Goal: Communication & Community: Answer question/provide support

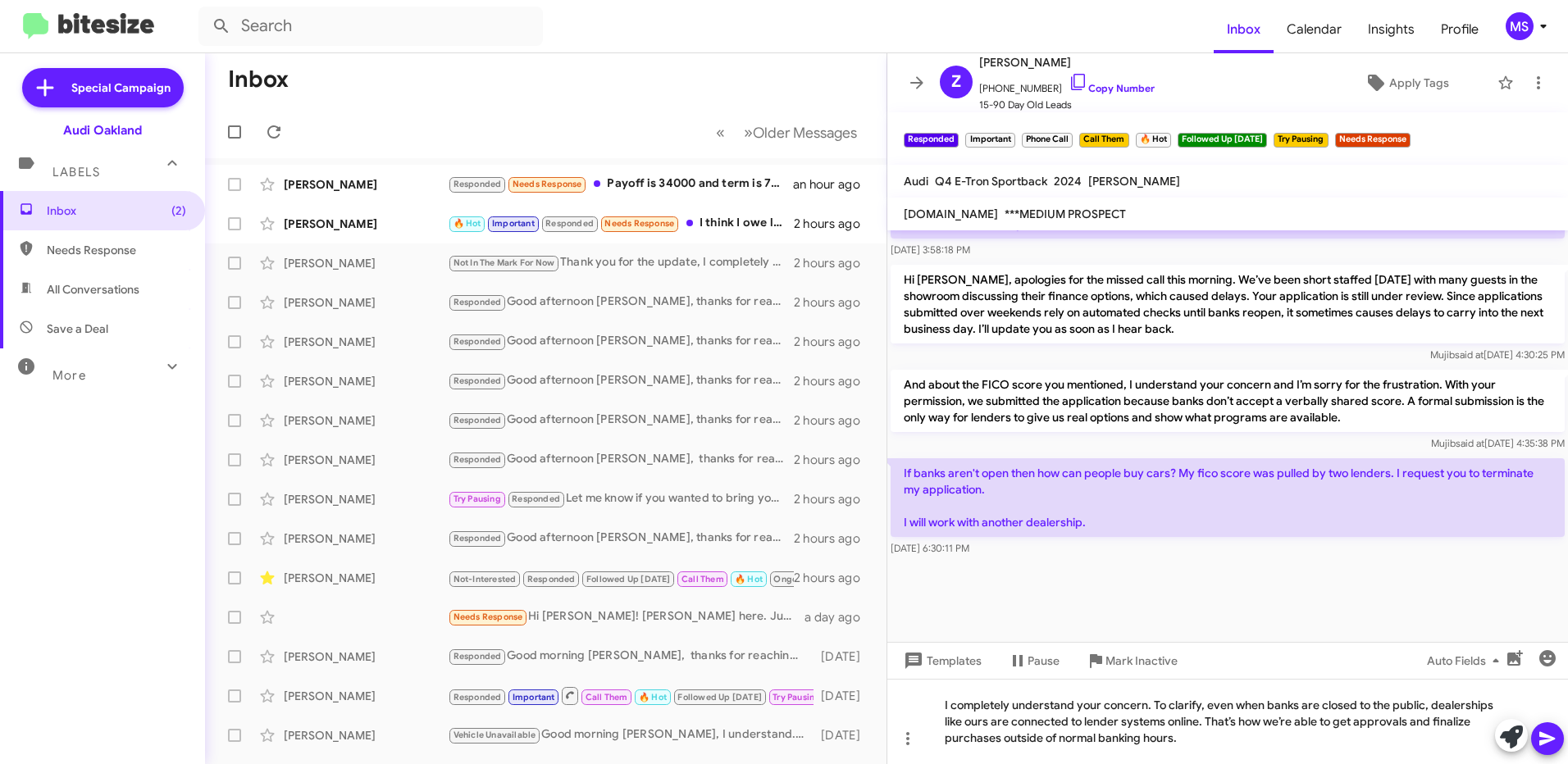
scroll to position [1006, 0]
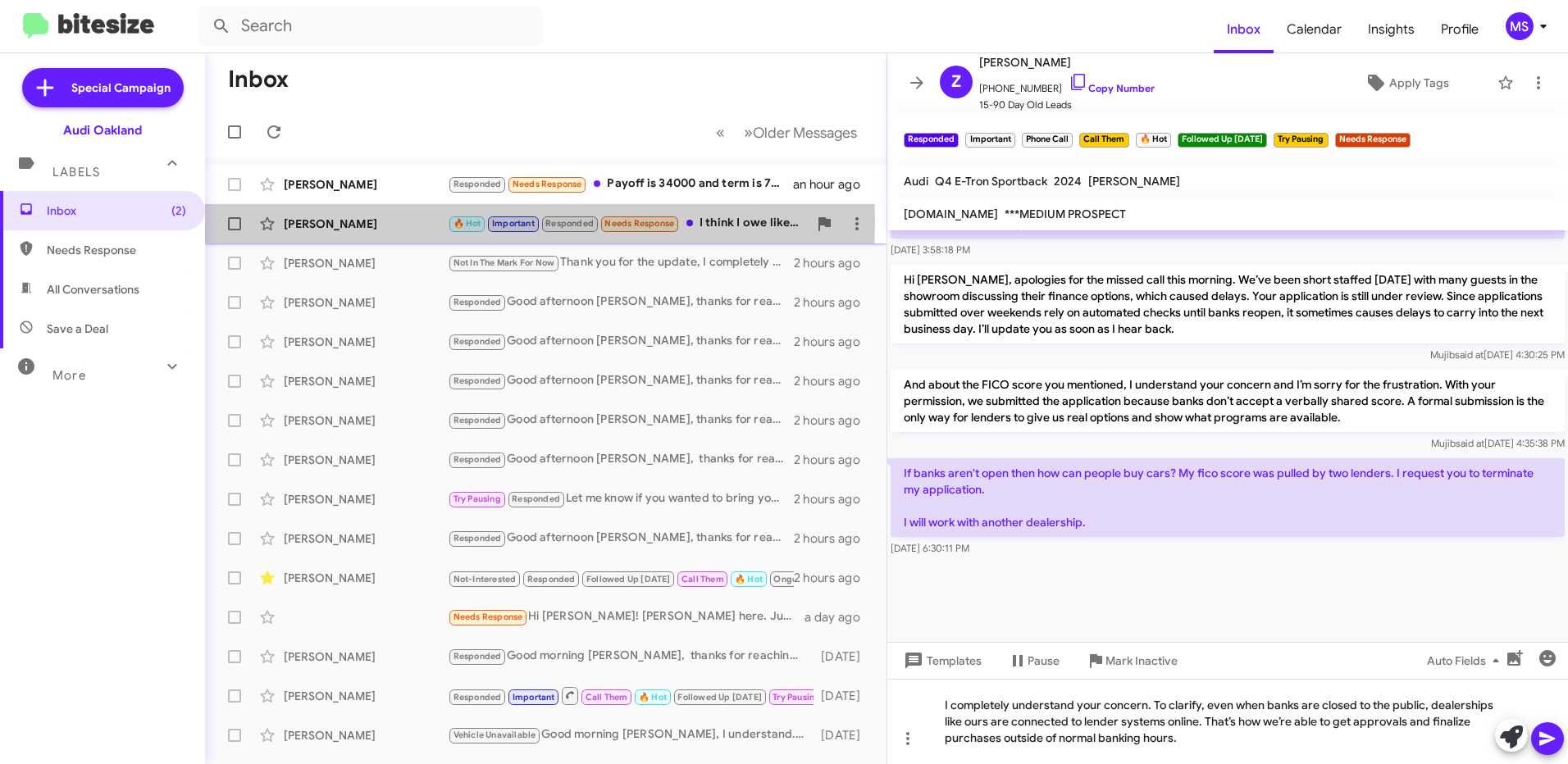
click at [397, 220] on div "[PERSON_NAME]" at bounding box center [366, 224] width 164 height 16
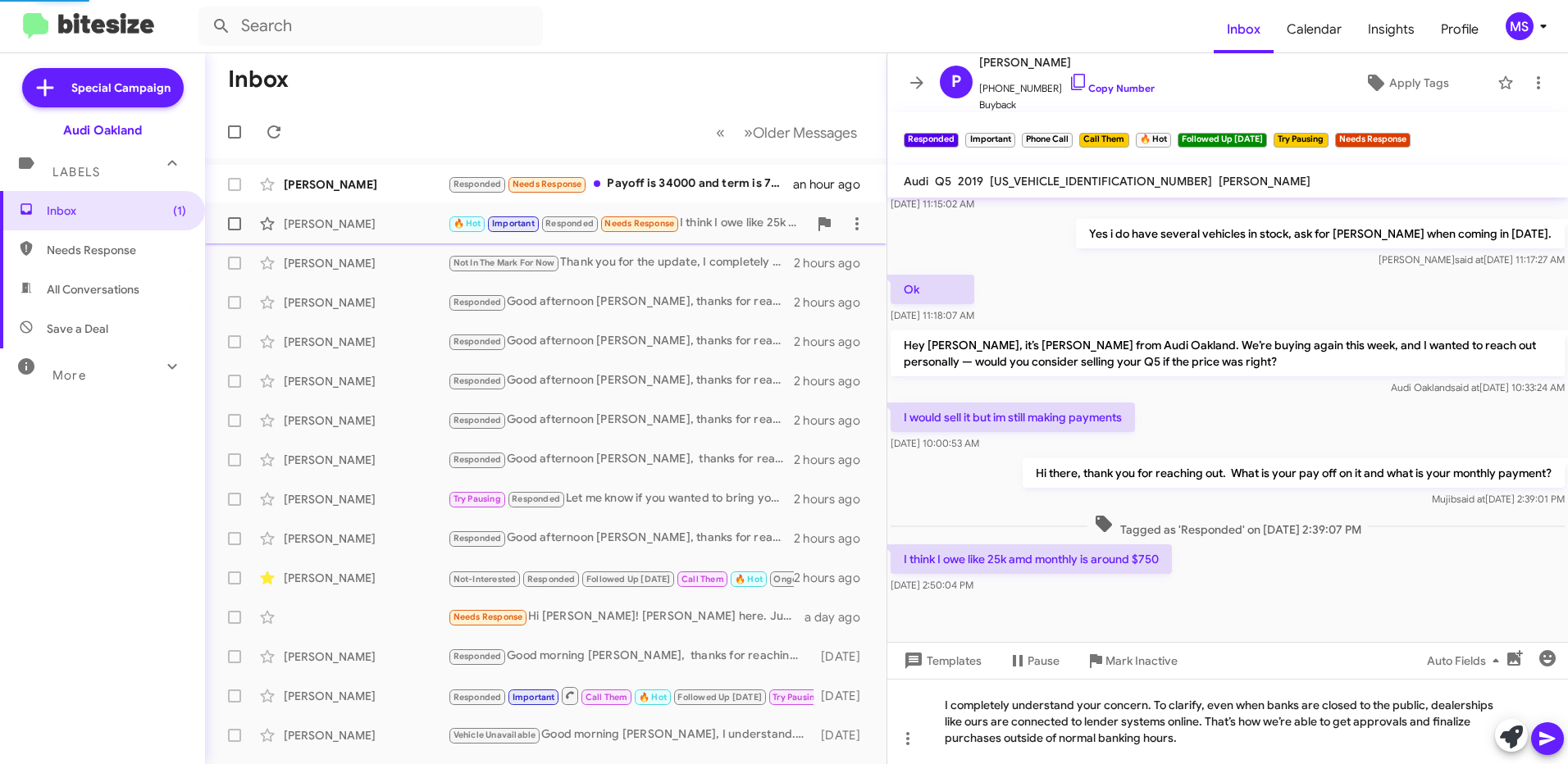
scroll to position [234, 0]
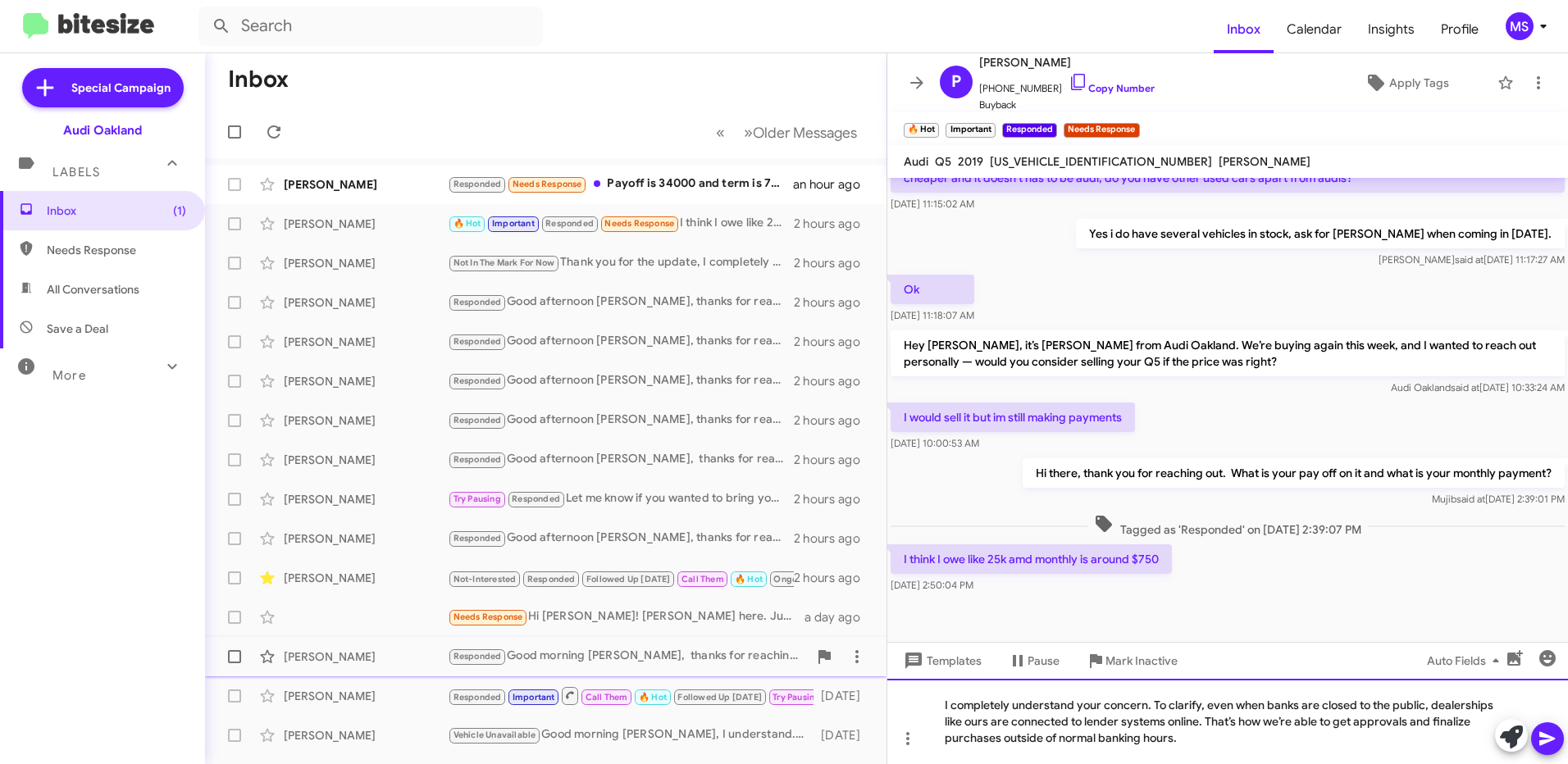
drag, startPoint x: 1185, startPoint y: 739, endPoint x: 712, endPoint y: 646, distance: 482.1
click at [712, 646] on div "Inbox « Previous » Next Older Messages [PERSON_NAME] Responded Needs Response P…" at bounding box center [887, 408] width 1364 height 710
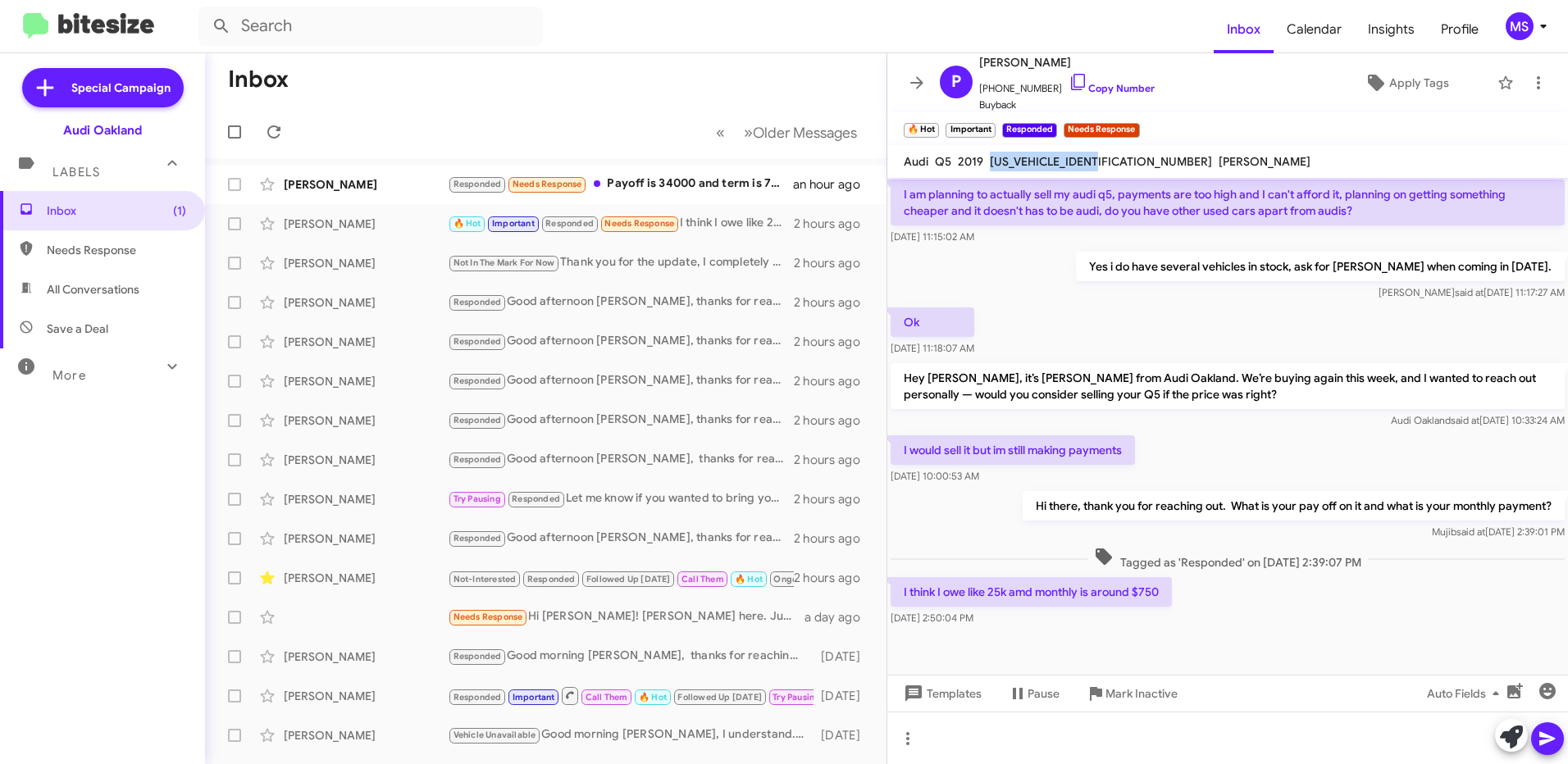
drag, startPoint x: 1106, startPoint y: 163, endPoint x: 990, endPoint y: 167, distance: 116.1
click at [990, 167] on div "[US_VEHICLE_IDENTIFICATION_NUMBER]" at bounding box center [1101, 162] width 229 height 20
drag, startPoint x: 990, startPoint y: 167, endPoint x: 1011, endPoint y: 166, distance: 21.0
copy span "[US_VEHICLE_IDENTIFICATION_NUMBER]"
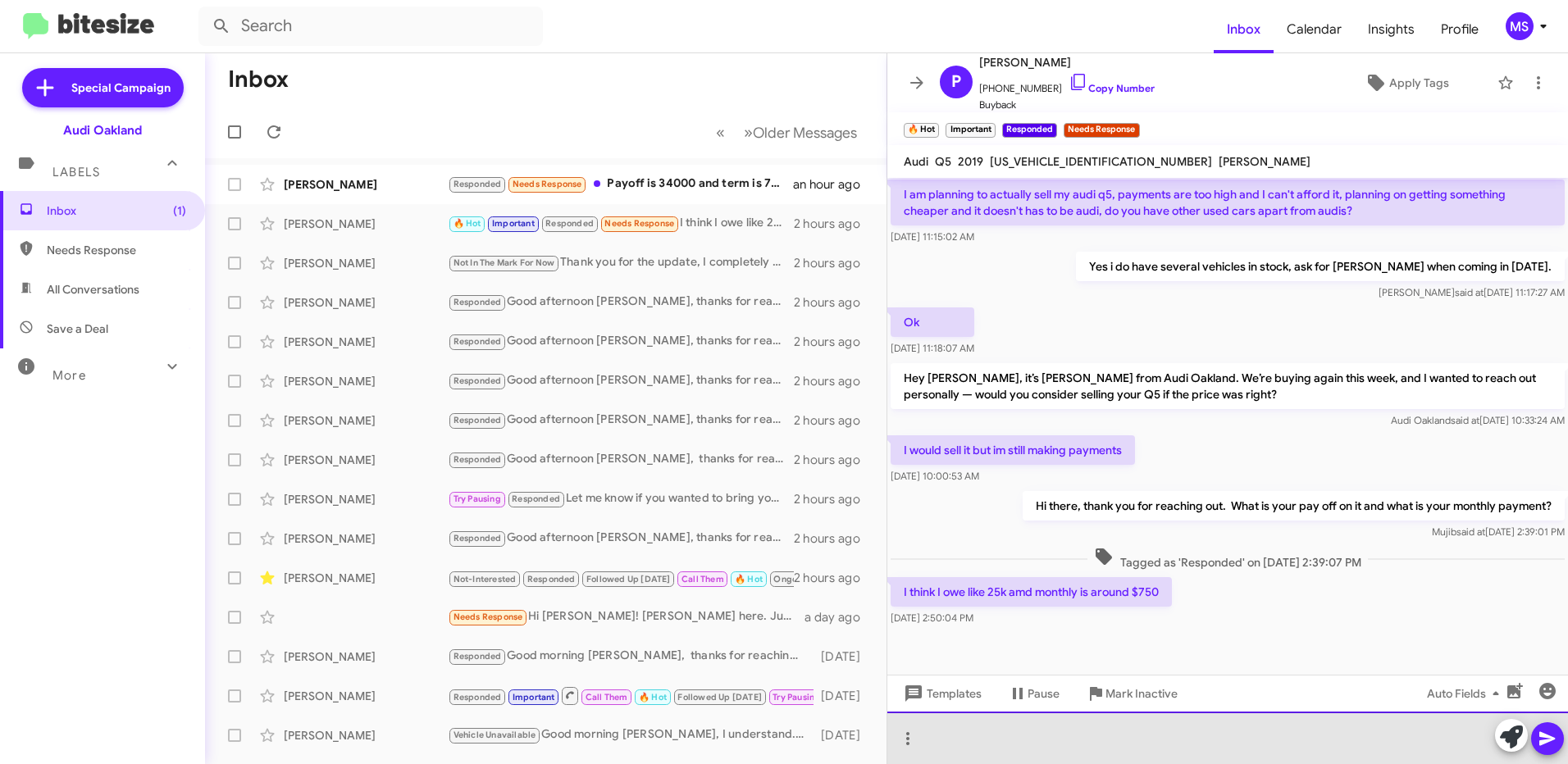
click at [948, 741] on div at bounding box center [1228, 738] width 681 height 53
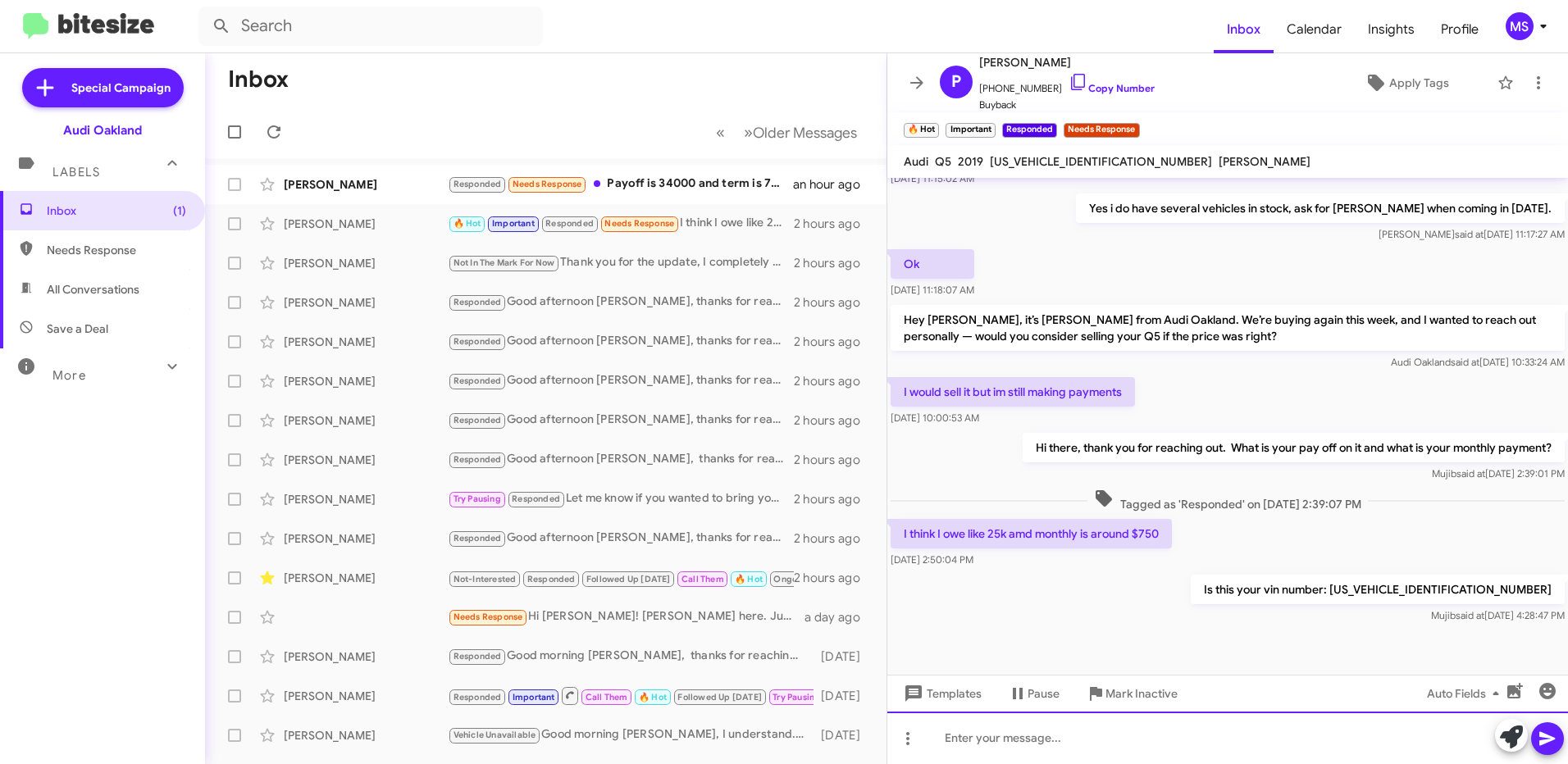
scroll to position [261, 0]
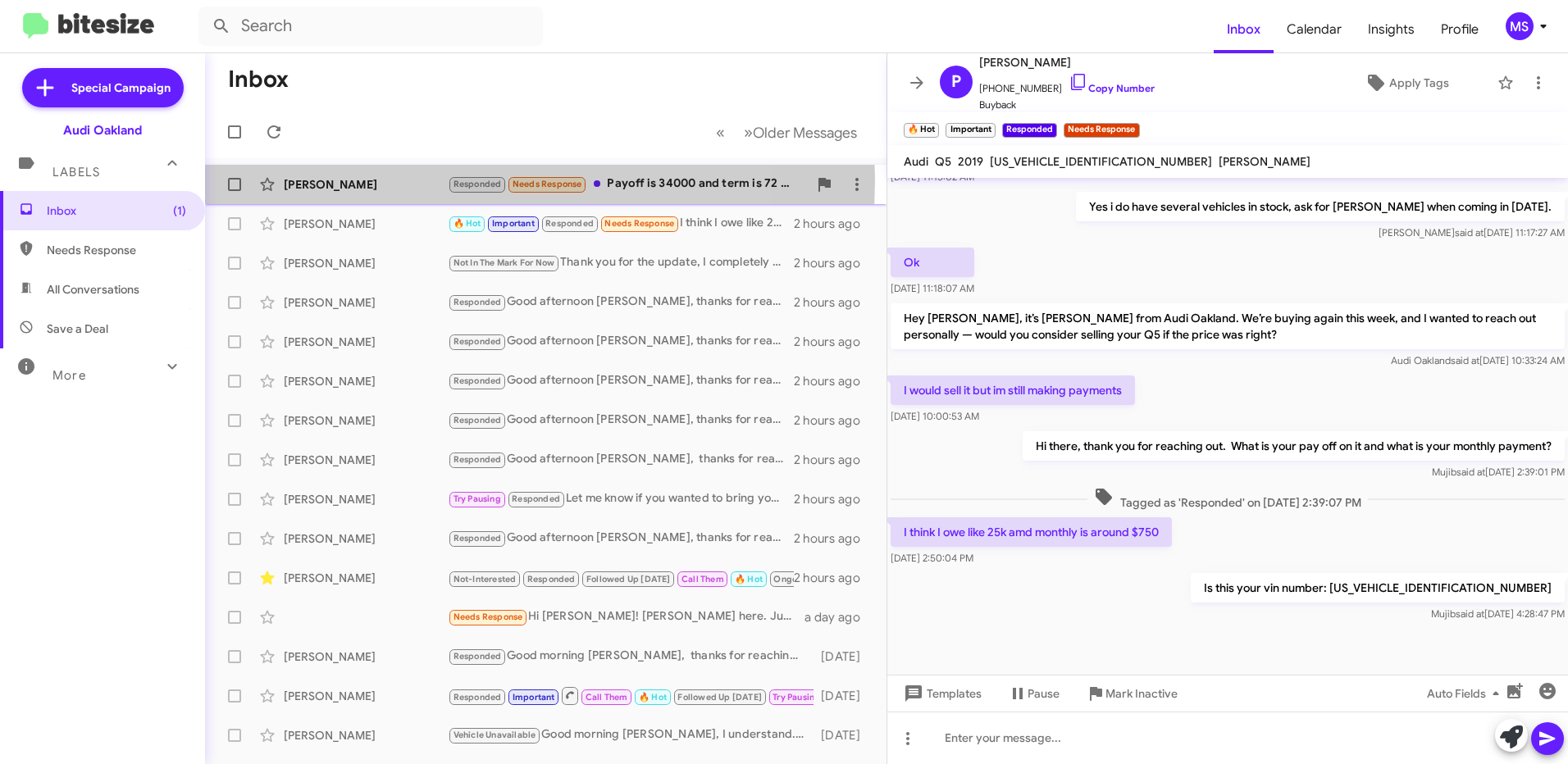
click at [406, 180] on div "[PERSON_NAME]" at bounding box center [366, 184] width 164 height 16
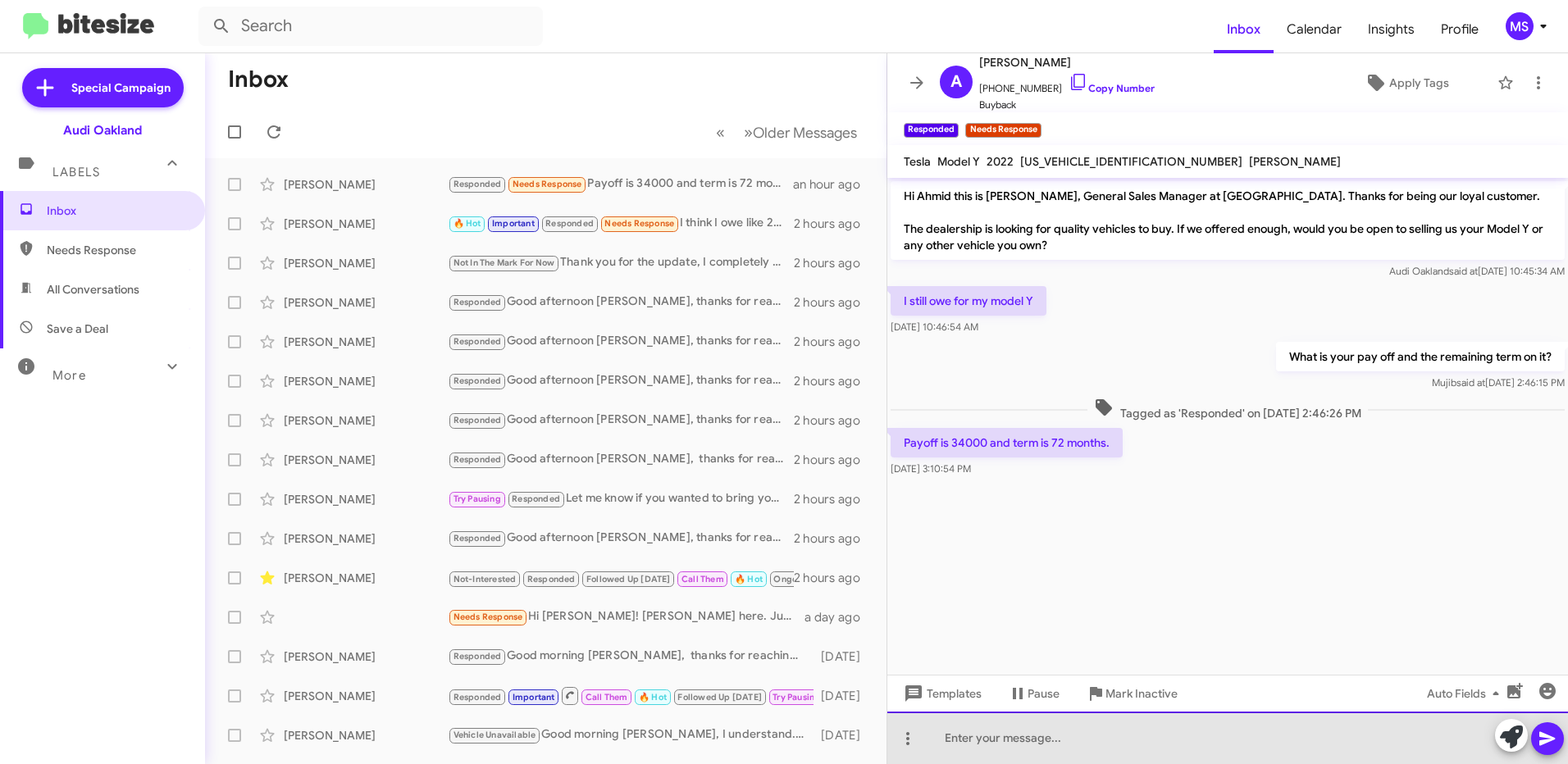
click at [1077, 743] on div at bounding box center [1228, 738] width 681 height 53
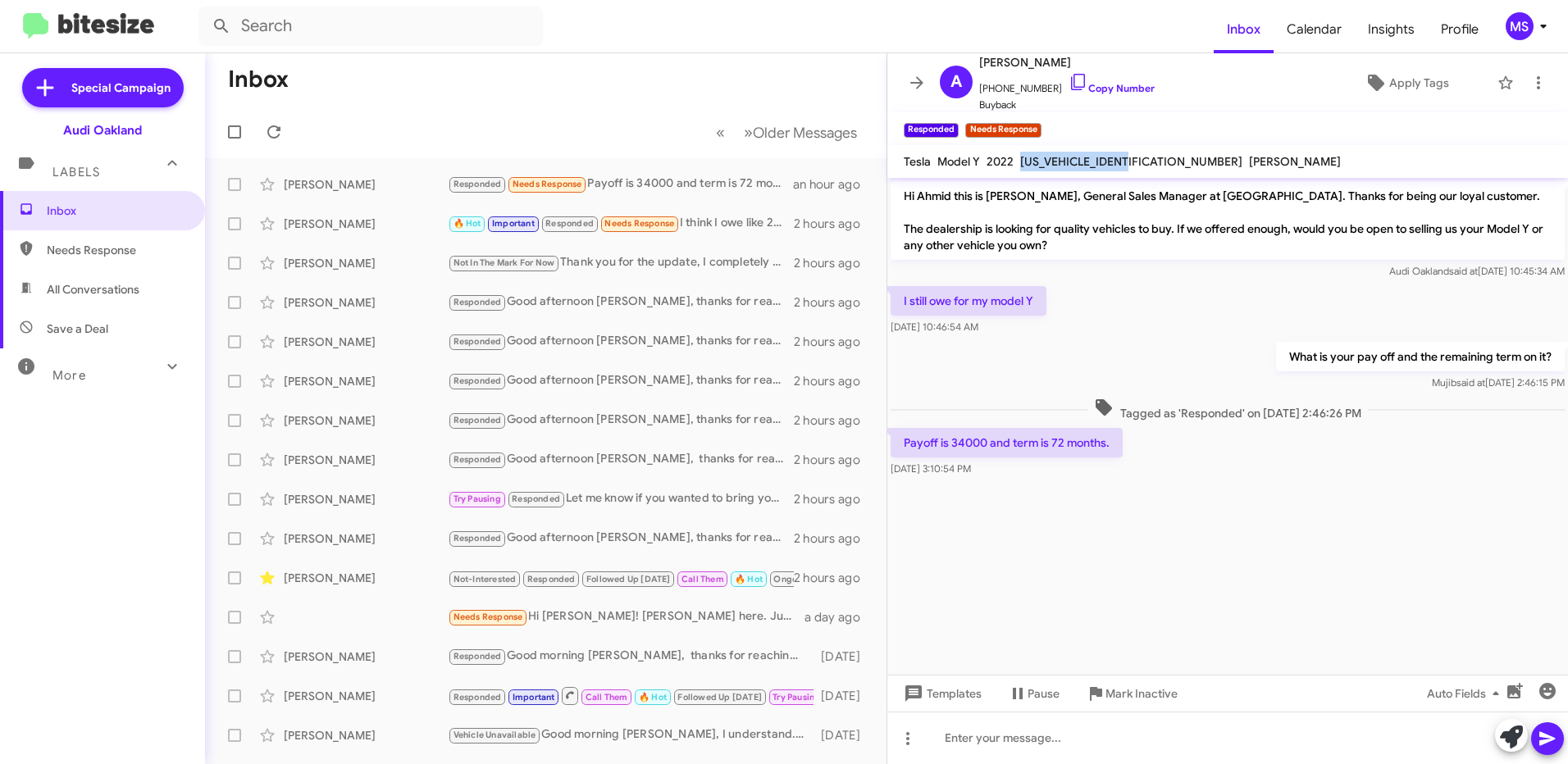
drag, startPoint x: 1137, startPoint y: 159, endPoint x: 1019, endPoint y: 162, distance: 118.0
click at [1019, 162] on div "[US_VEHICLE_IDENTIFICATION_NUMBER]" at bounding box center [1131, 162] width 229 height 20
copy span "[US_VEHICLE_IDENTIFICATION_NUMBER]"
click at [1003, 741] on div at bounding box center [1228, 738] width 681 height 53
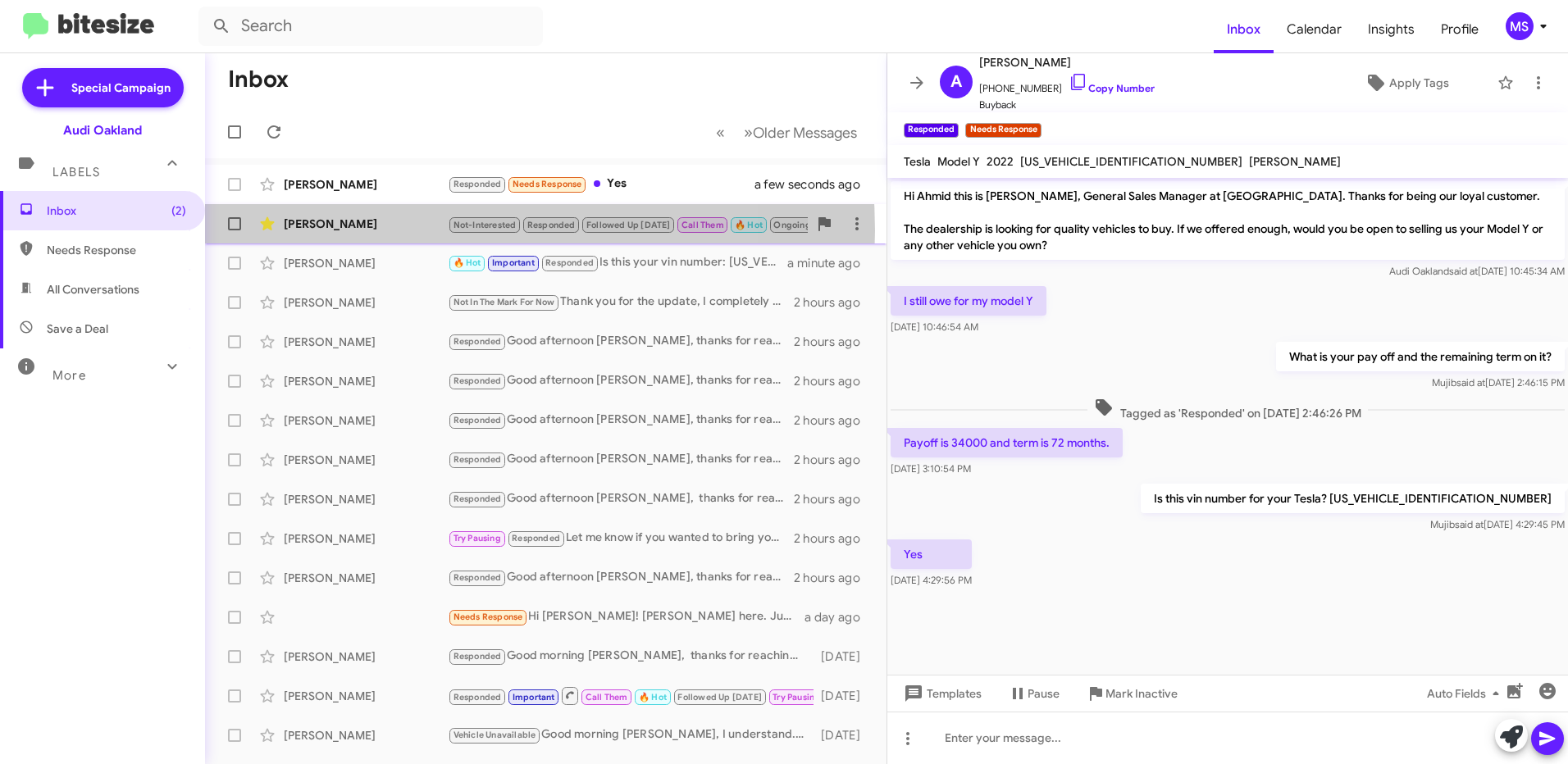
click at [399, 230] on div "[PERSON_NAME]" at bounding box center [366, 224] width 164 height 16
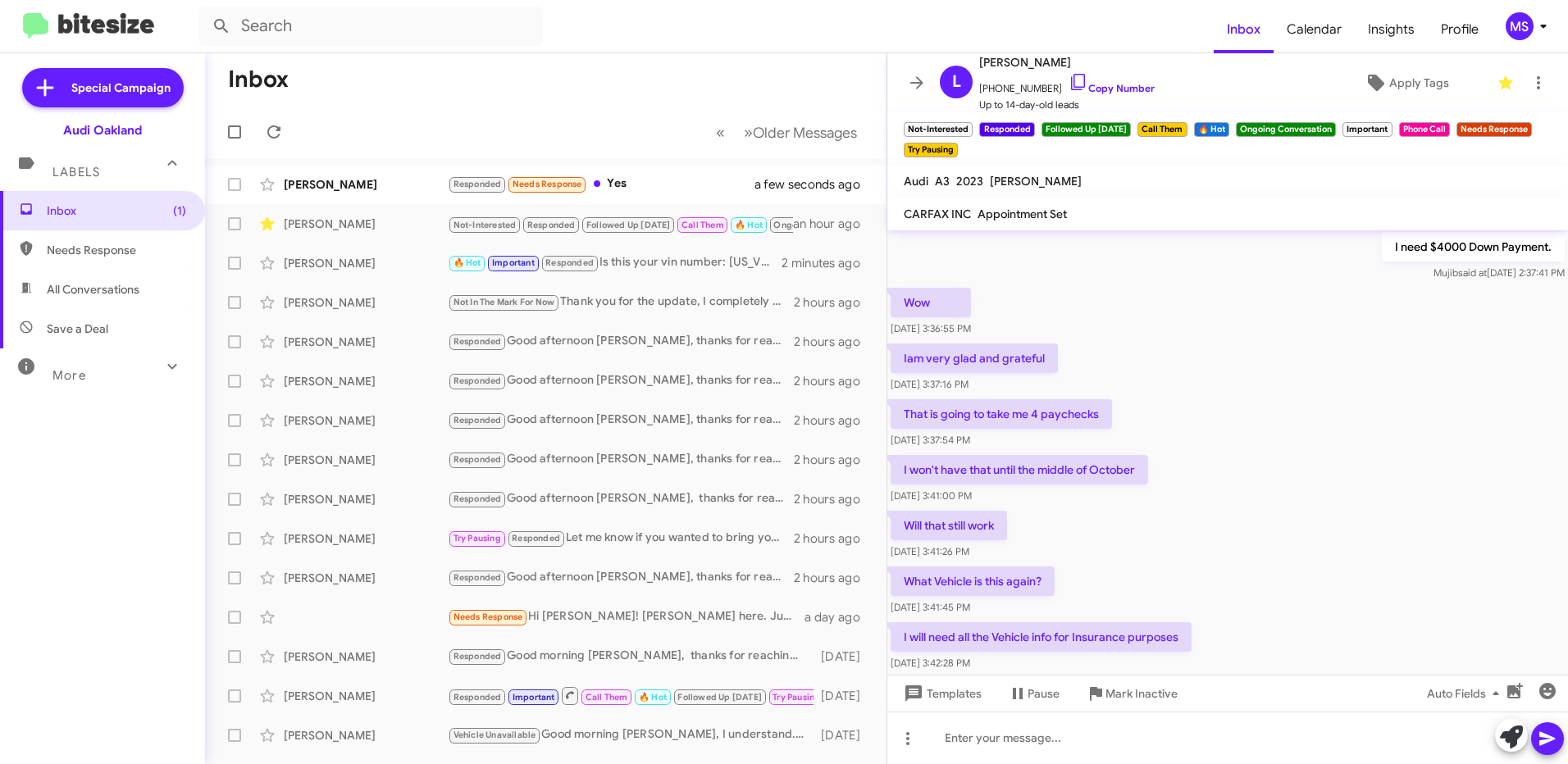
scroll to position [727, 0]
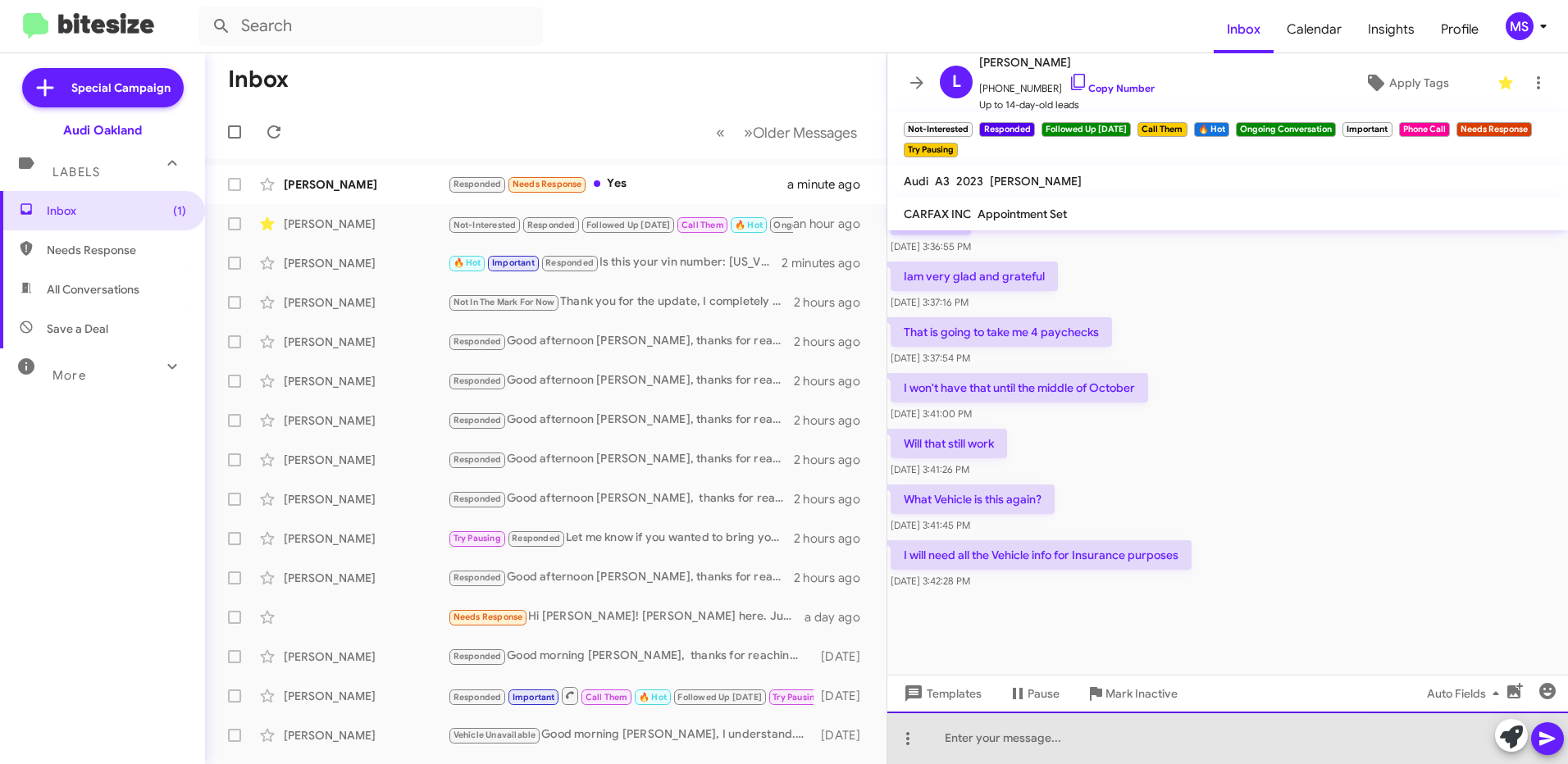
click at [1055, 740] on div at bounding box center [1228, 738] width 681 height 53
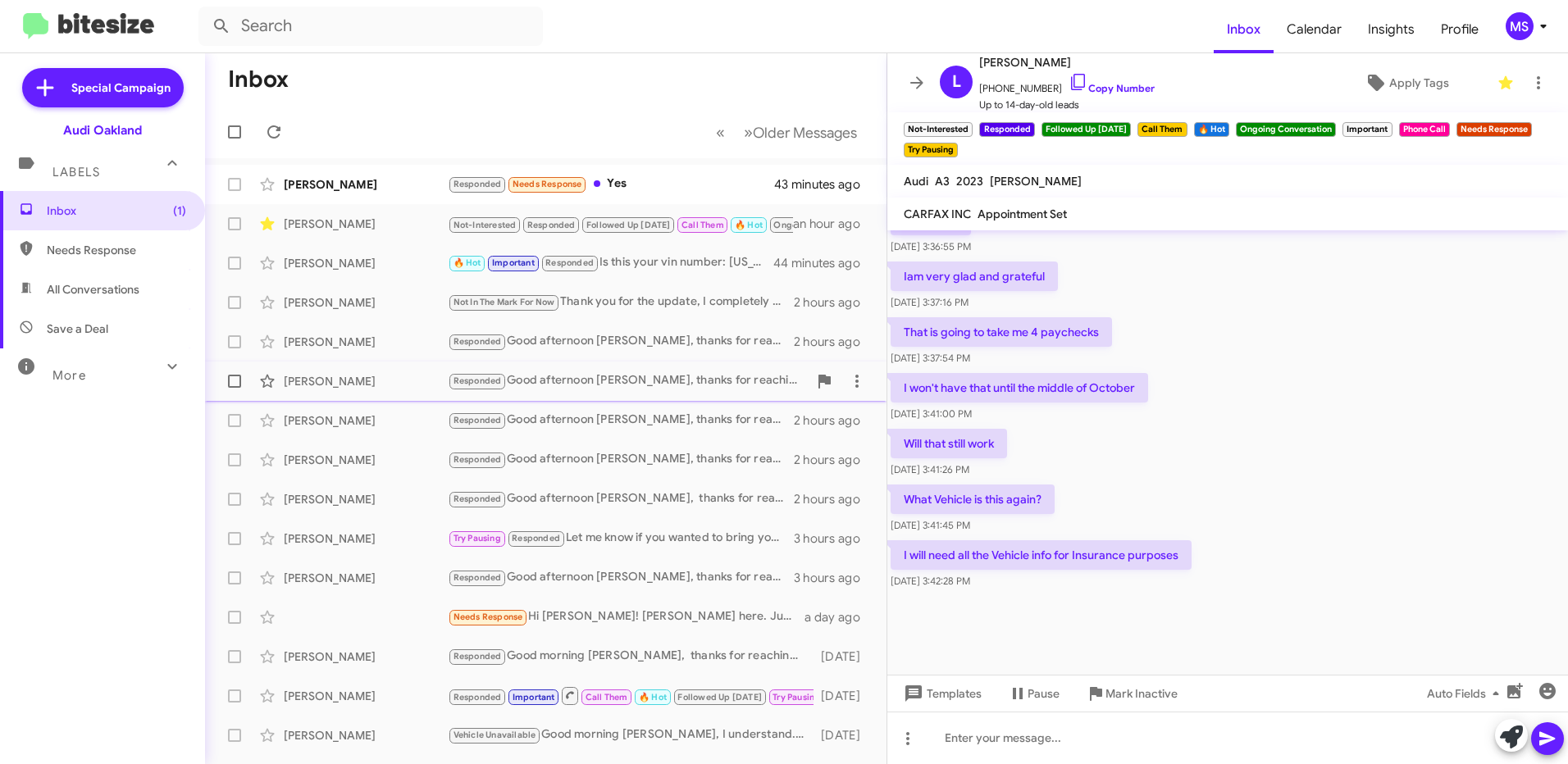
drag, startPoint x: 1140, startPoint y: 385, endPoint x: 863, endPoint y: 393, distance: 277.1
click at [863, 393] on div "Inbox « Previous » Next Older Messages [PERSON_NAME] Responded Needs Response Y…" at bounding box center [887, 408] width 1364 height 710
click at [1301, 447] on div "Will that still work [DATE] 3:41:26 PM" at bounding box center [1228, 453] width 681 height 55
click at [1145, 397] on p "I won't have that until the middle of October" at bounding box center [1020, 387] width 258 height 30
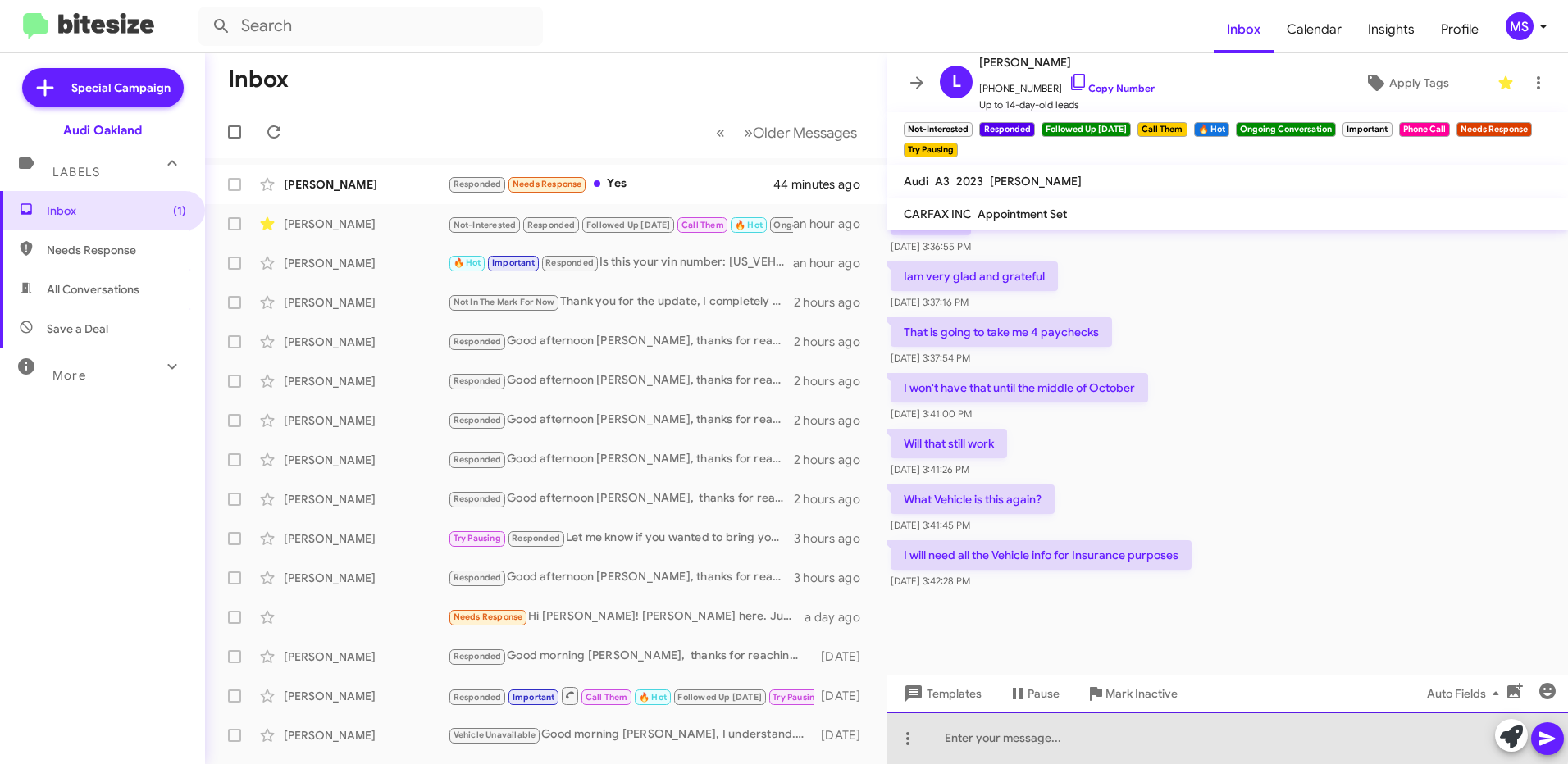
click at [1136, 735] on div at bounding box center [1228, 738] width 681 height 53
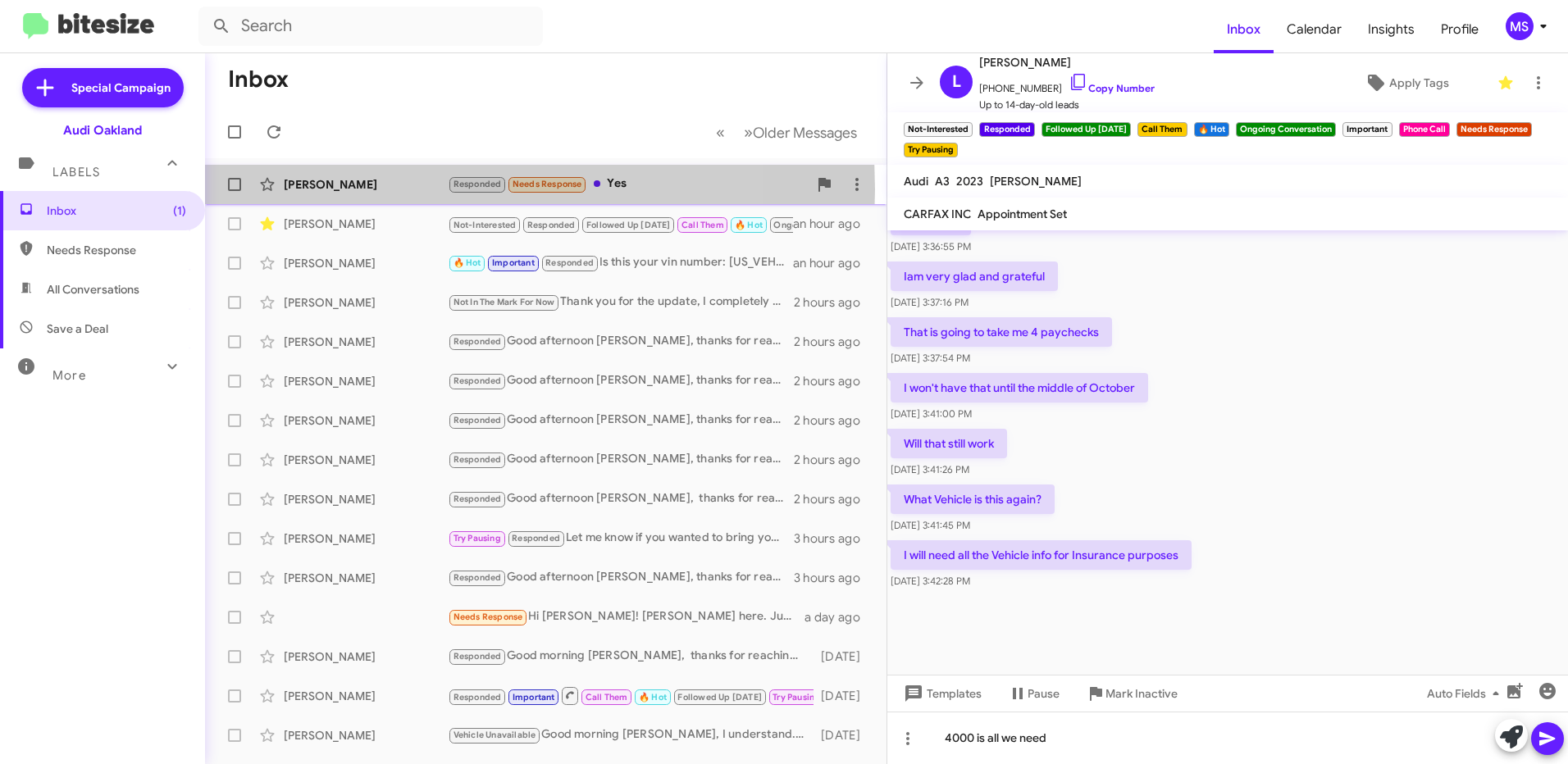
click at [402, 190] on div "[PERSON_NAME]" at bounding box center [366, 184] width 164 height 16
